Goal: Transaction & Acquisition: Purchase product/service

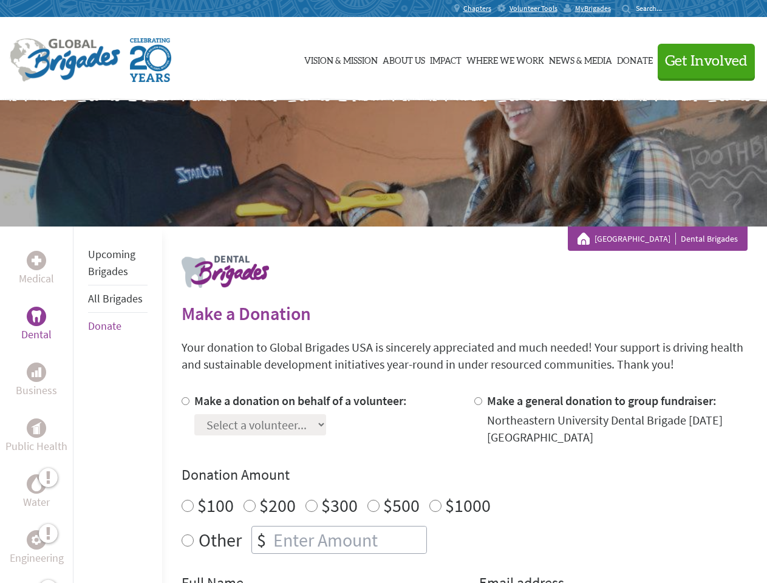
click at [671, 9] on div "Search for:" at bounding box center [646, 9] width 49 height 10
click at [701, 61] on span "Get Involved" at bounding box center [706, 61] width 83 height 15
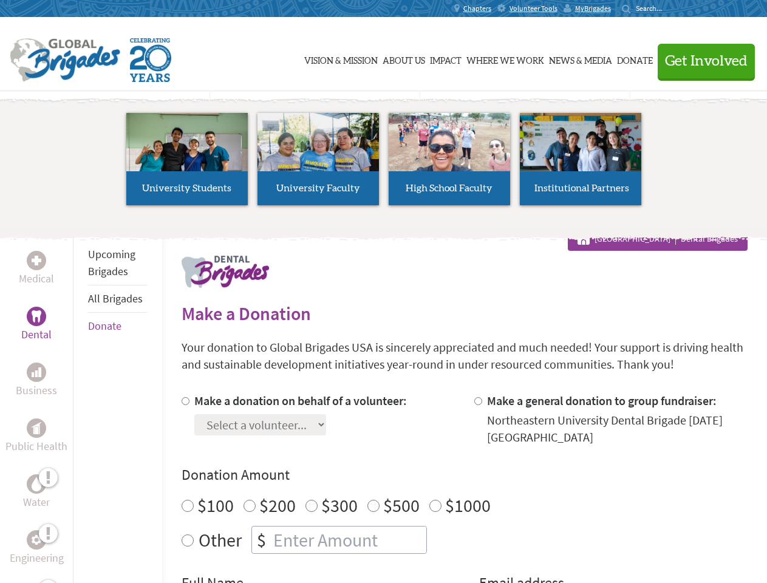
click at [384, 163] on li "High School Faculty" at bounding box center [449, 159] width 131 height 112
click at [80, 405] on div "Upcoming Brigades All Brigades Donate" at bounding box center [117, 518] width 89 height 583
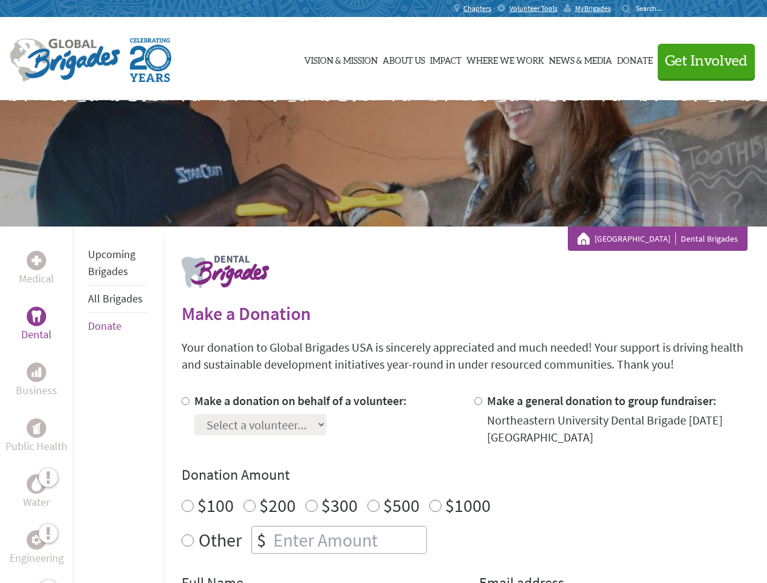
click at [464, 488] on div "Donation Amount $100 $200 $300 $500 $1000 Other $" at bounding box center [465, 509] width 566 height 89
click at [184, 401] on input "Make a donation on behalf of a volunteer:" at bounding box center [186, 401] width 8 height 8
radio input "true"
click at [478, 401] on input "Make a general donation to group fundraiser:" at bounding box center [478, 401] width 8 height 8
radio input "true"
